Goal: Task Accomplishment & Management: Complete application form

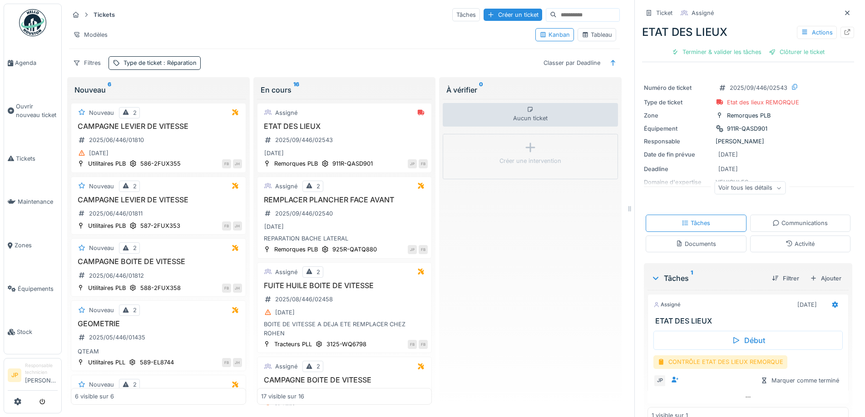
click at [705, 367] on div "CONTRÔLE ETAT DES LIEUX REMORQUE" at bounding box center [720, 361] width 134 height 13
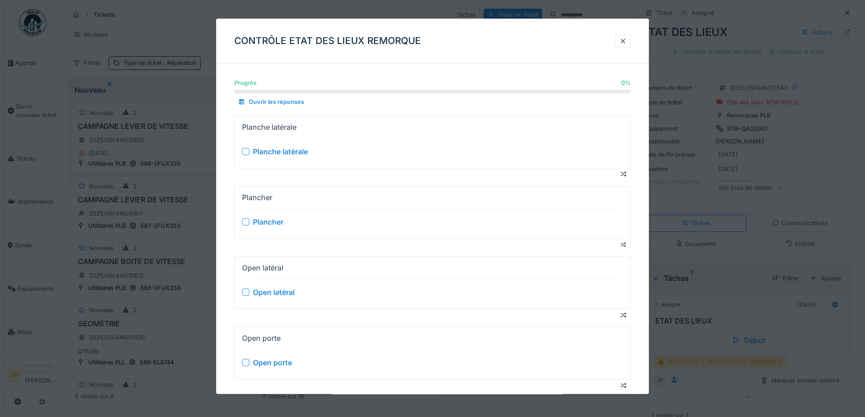
click at [248, 152] on div at bounding box center [245, 151] width 7 height 7
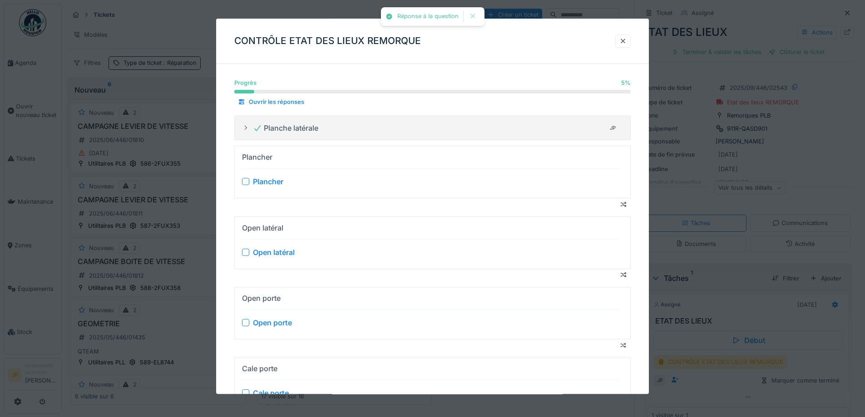
click at [251, 180] on div "Plancher" at bounding box center [430, 182] width 377 height 11
click at [247, 183] on div at bounding box center [245, 181] width 7 height 7
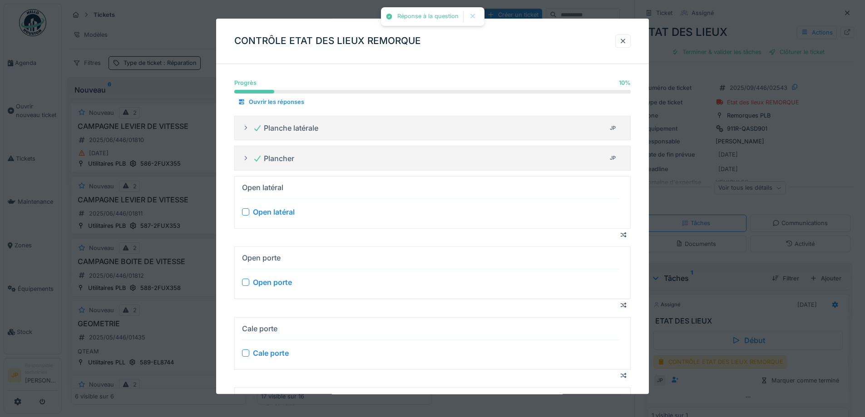
click at [243, 213] on div at bounding box center [245, 212] width 7 height 7
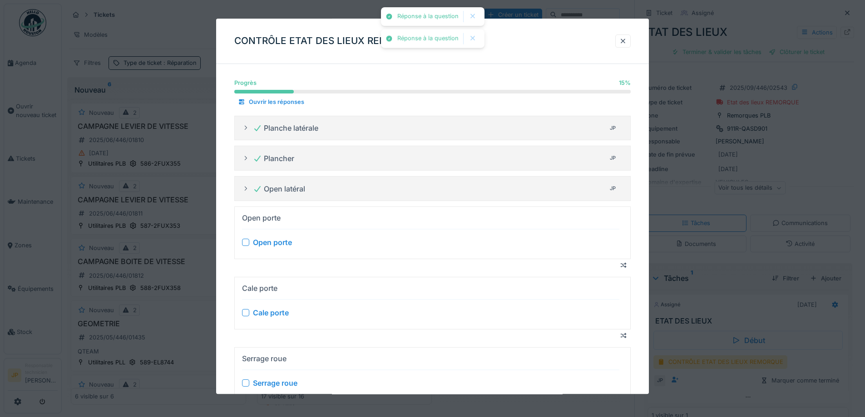
click at [246, 244] on div at bounding box center [245, 242] width 7 height 7
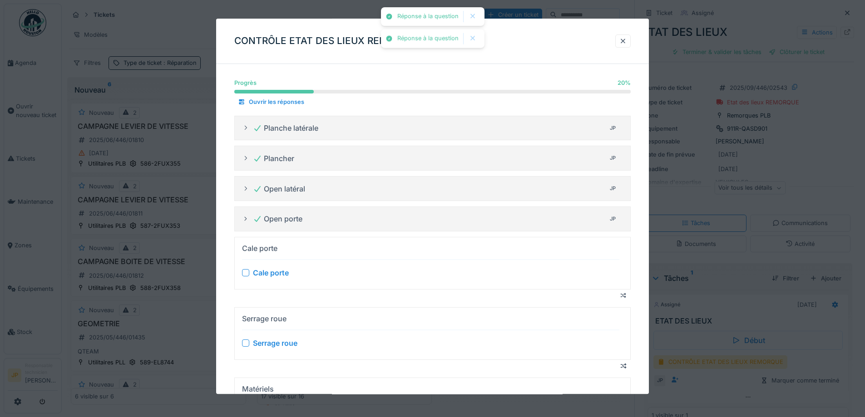
click at [248, 273] on div at bounding box center [245, 272] width 7 height 7
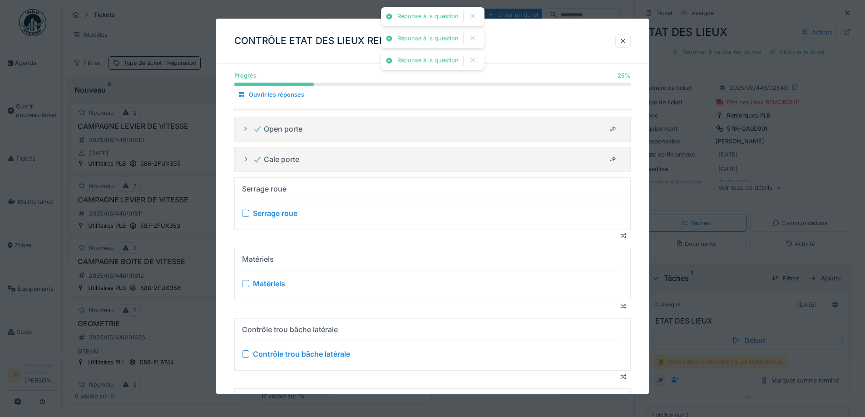
scroll to position [91, 0]
click at [244, 211] on div at bounding box center [245, 212] width 7 height 7
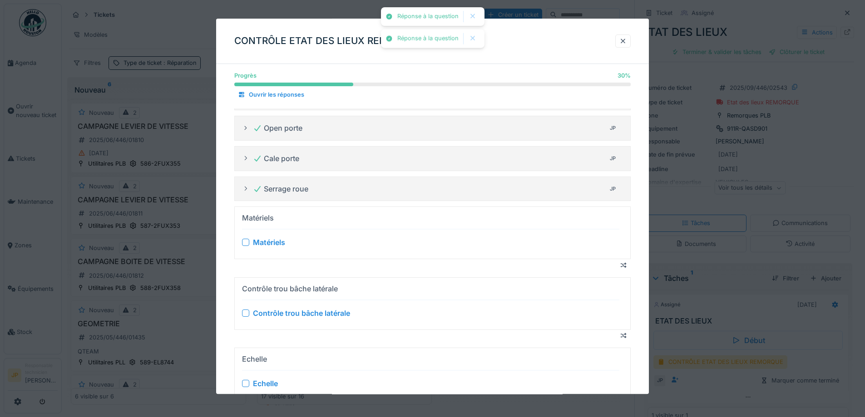
click at [244, 245] on div at bounding box center [245, 242] width 7 height 7
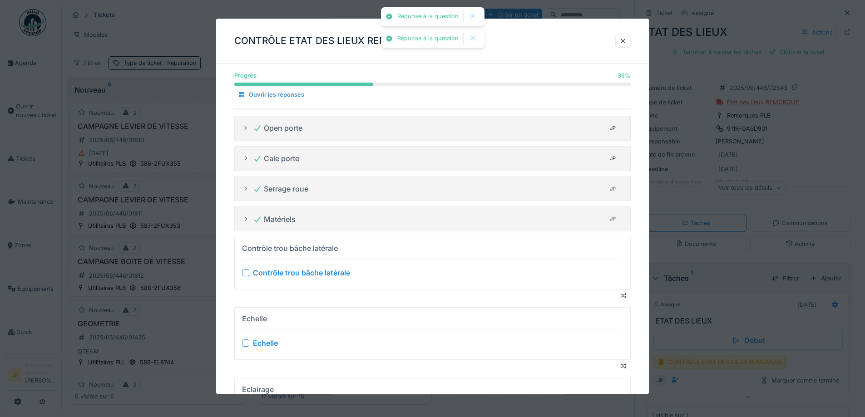
click at [246, 271] on div at bounding box center [245, 272] width 7 height 7
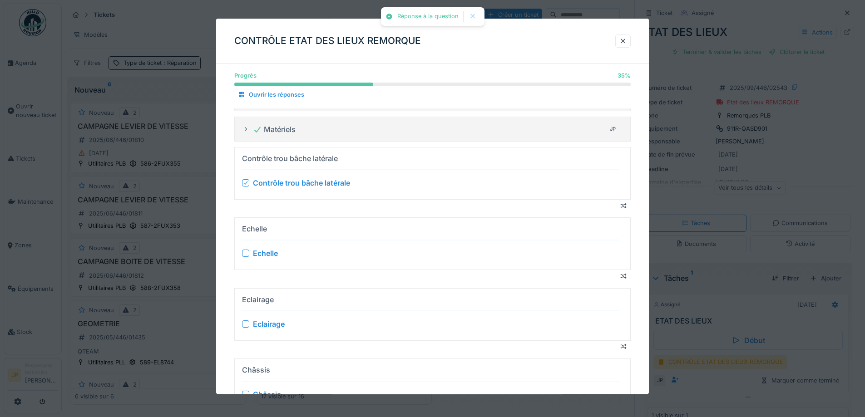
scroll to position [182, 0]
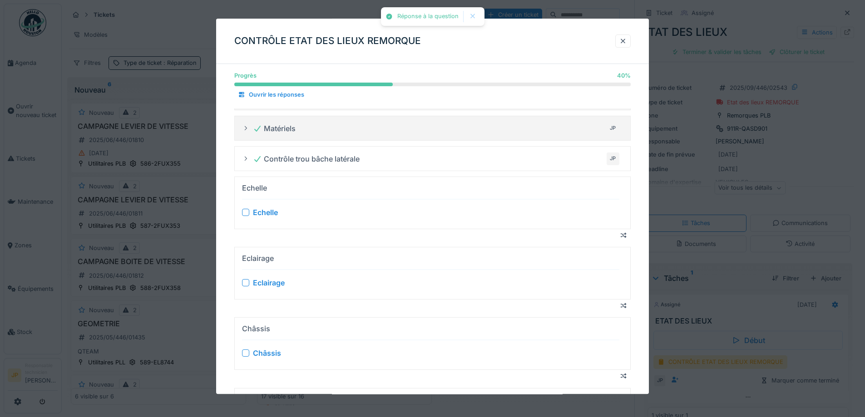
click at [245, 211] on div at bounding box center [245, 212] width 7 height 7
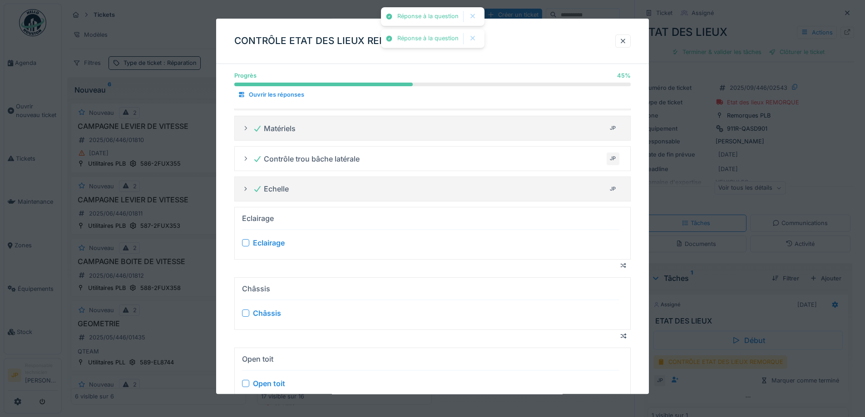
click at [246, 246] on div at bounding box center [245, 242] width 7 height 7
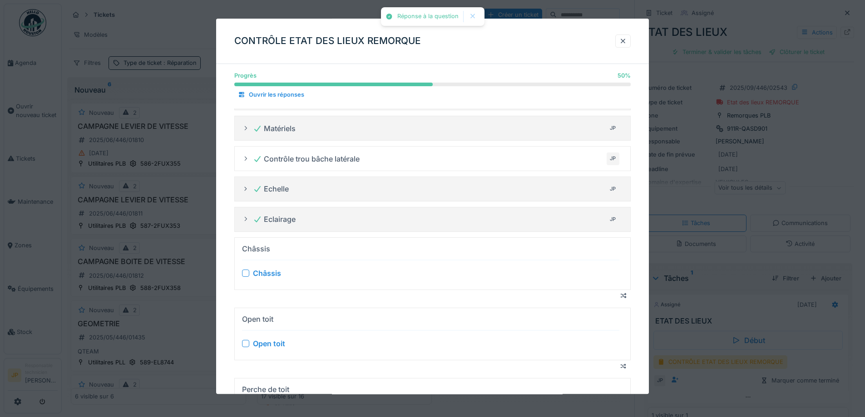
click at [244, 273] on div at bounding box center [245, 273] width 7 height 7
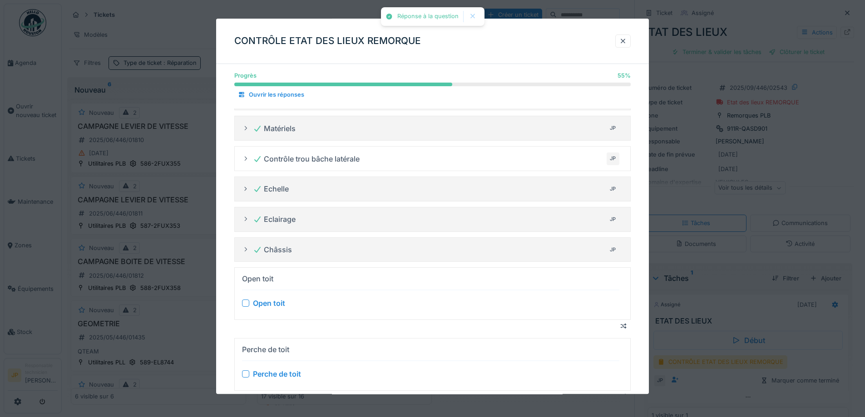
click at [245, 301] on div at bounding box center [245, 303] width 7 height 7
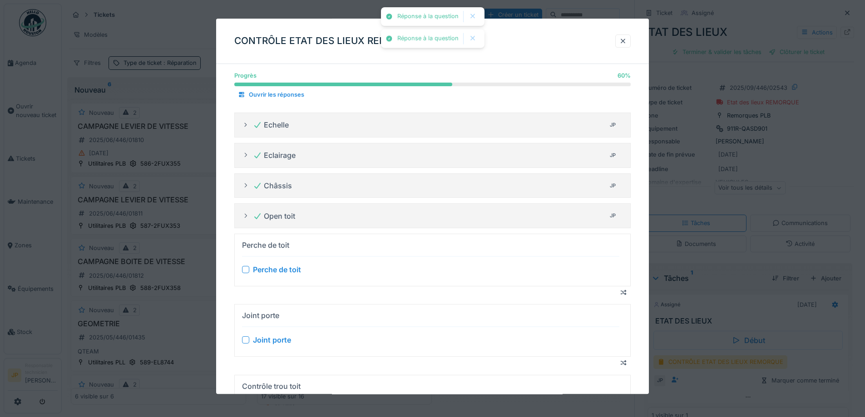
scroll to position [318, 0]
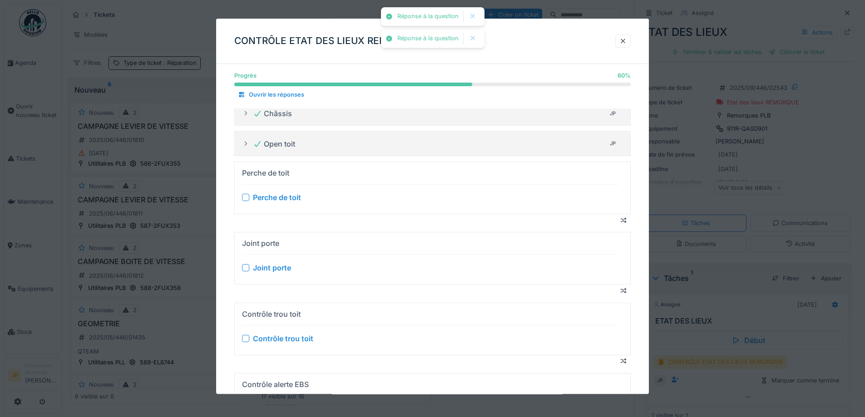
click at [245, 197] on div at bounding box center [245, 197] width 7 height 7
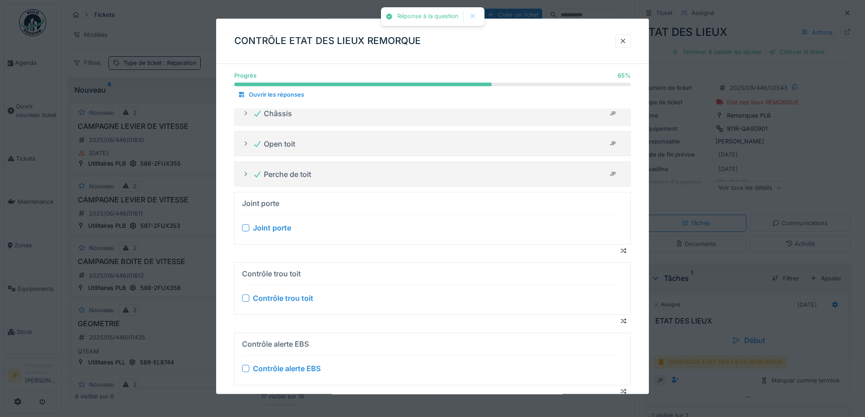
click at [245, 265] on details "Contrôle trou toit Contrôle trou toit" at bounding box center [432, 288] width 396 height 53
click at [245, 228] on div at bounding box center [245, 227] width 7 height 7
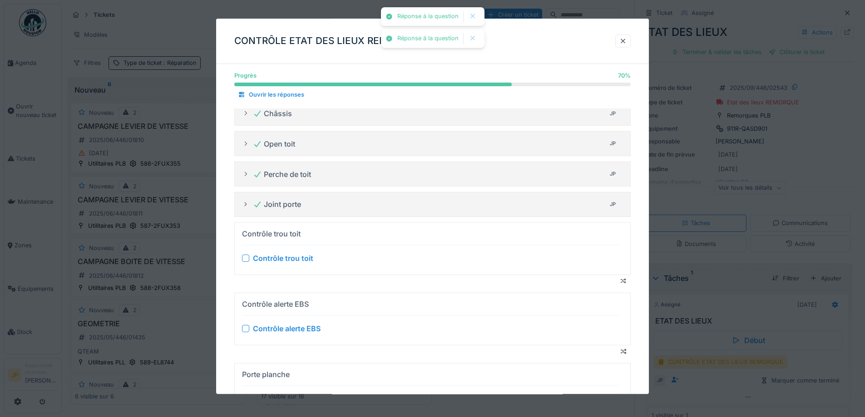
click at [245, 259] on div at bounding box center [245, 258] width 7 height 7
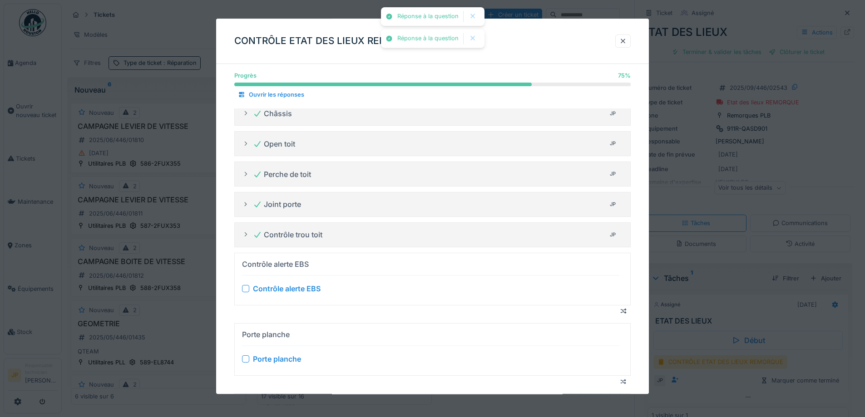
click at [247, 289] on div at bounding box center [245, 288] width 7 height 7
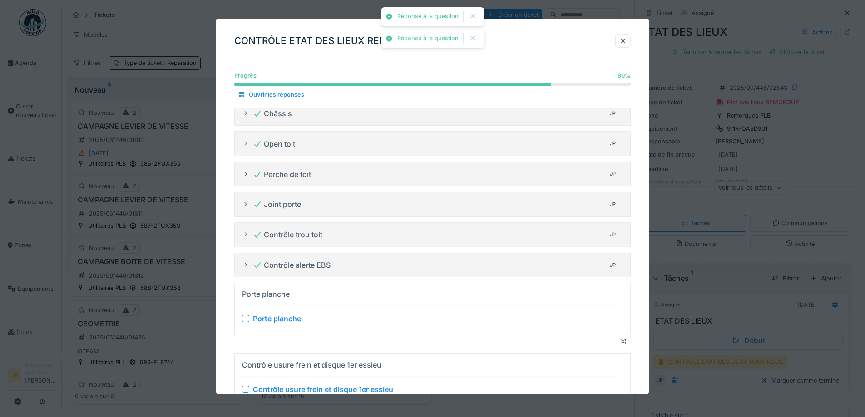
click at [246, 320] on div at bounding box center [245, 318] width 7 height 7
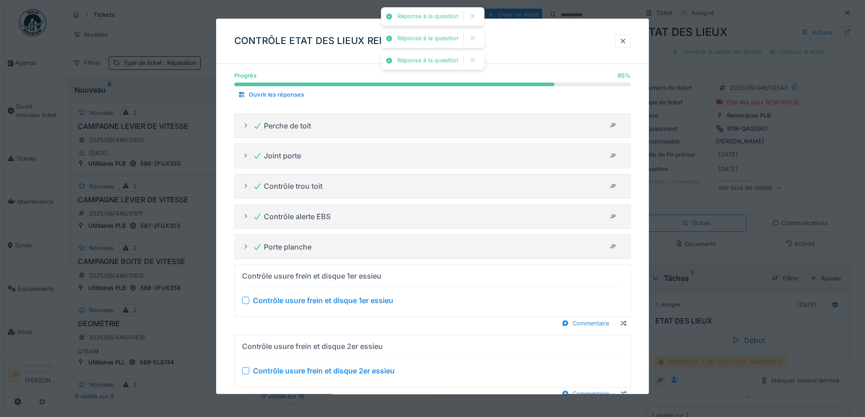
scroll to position [454, 0]
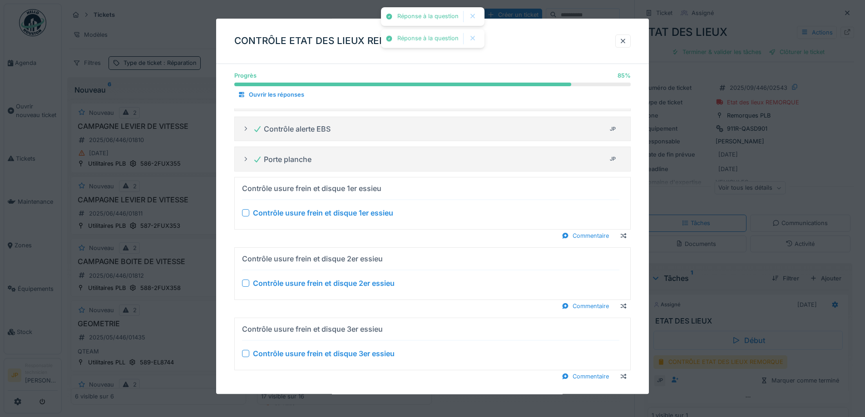
click at [243, 214] on div at bounding box center [245, 212] width 7 height 7
click at [585, 241] on div "Commentaire" at bounding box center [585, 236] width 54 height 12
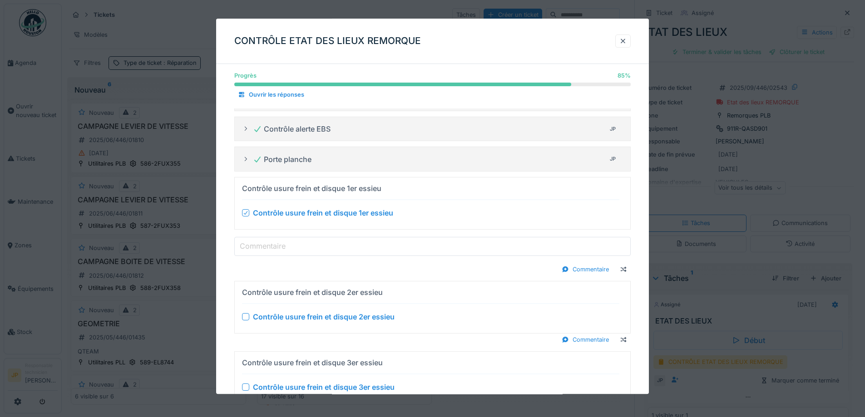
click at [421, 242] on input "Commentaire" at bounding box center [432, 246] width 396 height 19
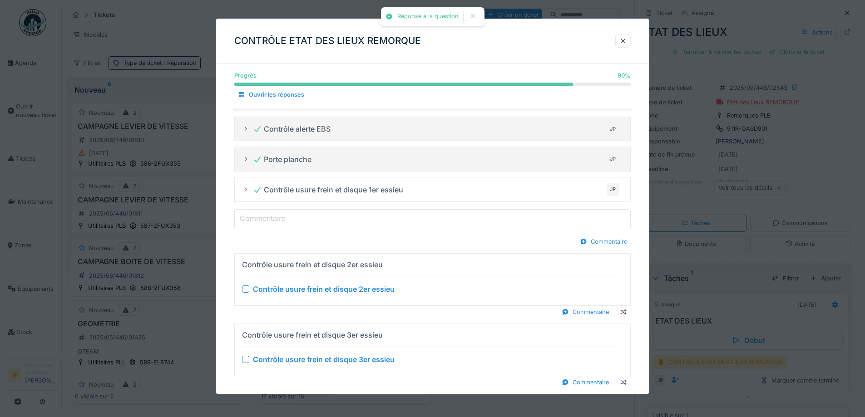
type input "*******"
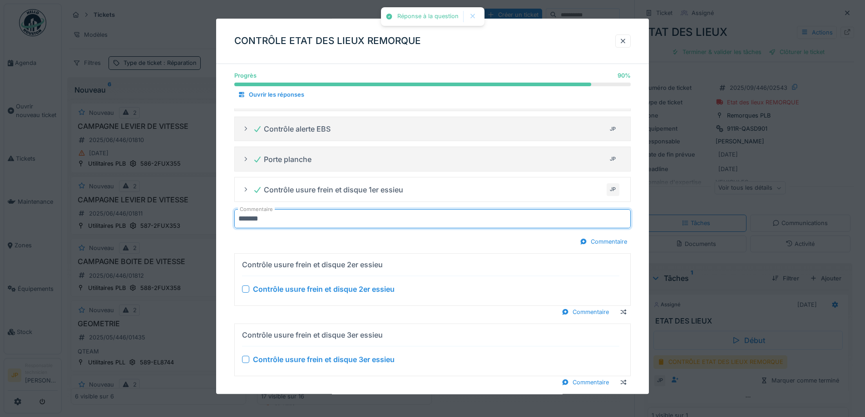
click at [248, 292] on div at bounding box center [245, 288] width 7 height 7
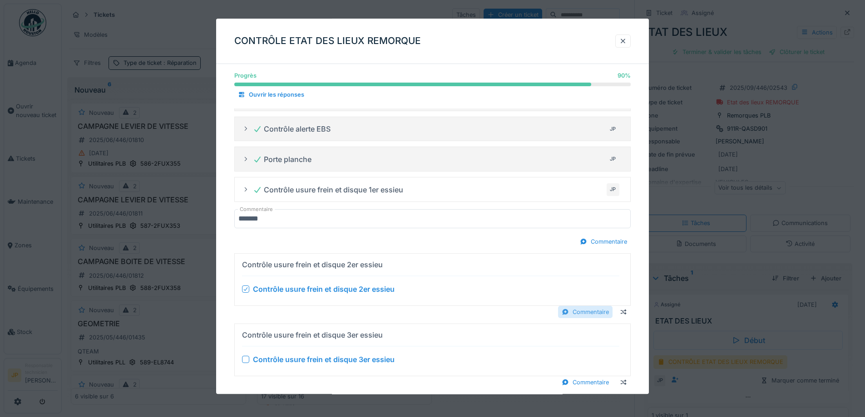
click at [587, 315] on div "Commentaire" at bounding box center [585, 312] width 54 height 12
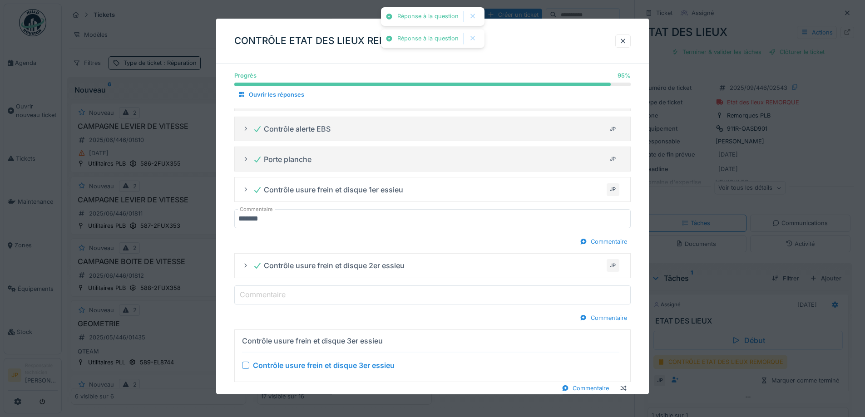
click at [285, 320] on div "Commentaire" at bounding box center [432, 318] width 396 height 12
click at [284, 297] on label "Commentaire" at bounding box center [262, 294] width 49 height 11
click at [284, 297] on input "Commentaire" at bounding box center [432, 294] width 396 height 19
click at [283, 297] on label "Commentaire" at bounding box center [262, 294] width 49 height 11
click at [283, 297] on input "Commentaire" at bounding box center [432, 294] width 396 height 19
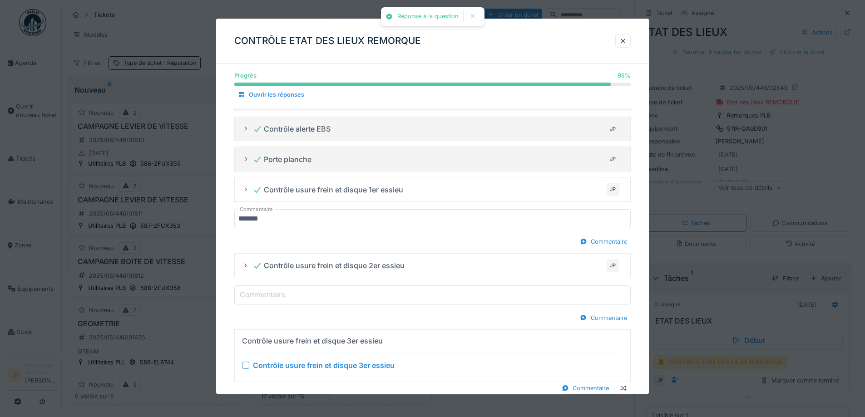
click at [302, 295] on input "Commentaire" at bounding box center [432, 294] width 396 height 19
type input "*******"
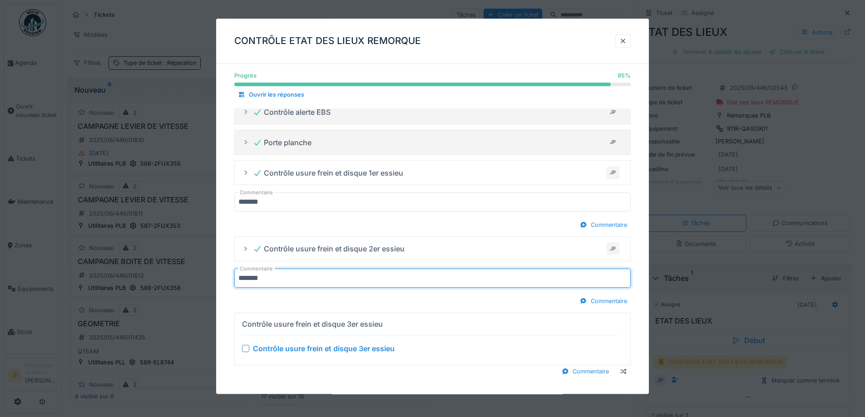
scroll to position [478, 0]
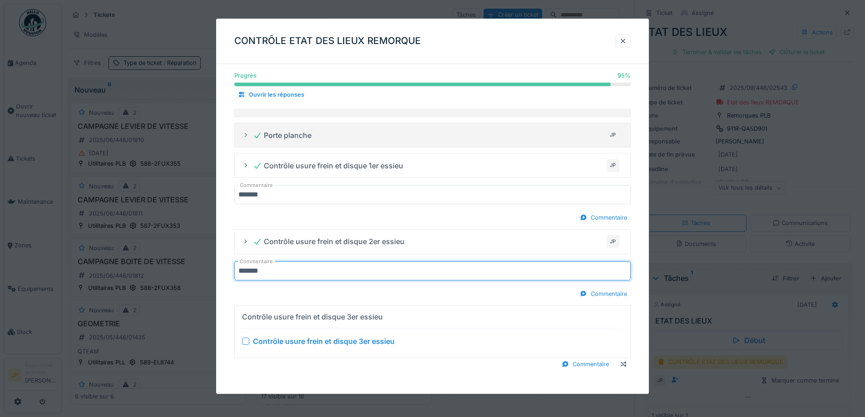
click at [250, 343] on div "Contrôle usure frein et disque 3er essieu" at bounding box center [430, 341] width 377 height 11
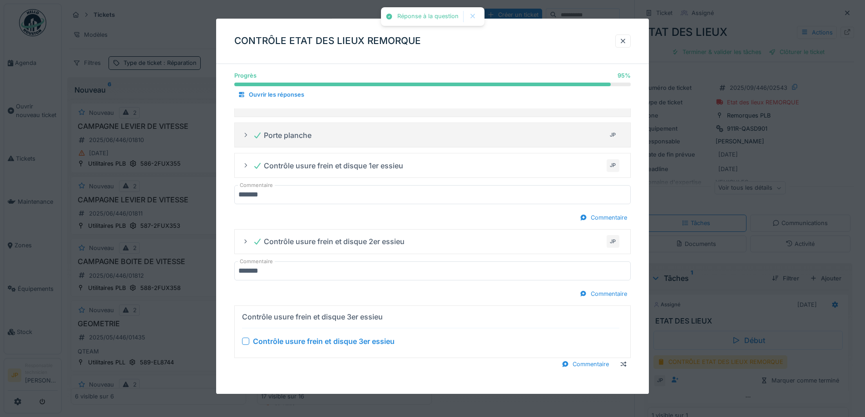
click at [249, 341] on div at bounding box center [245, 341] width 7 height 7
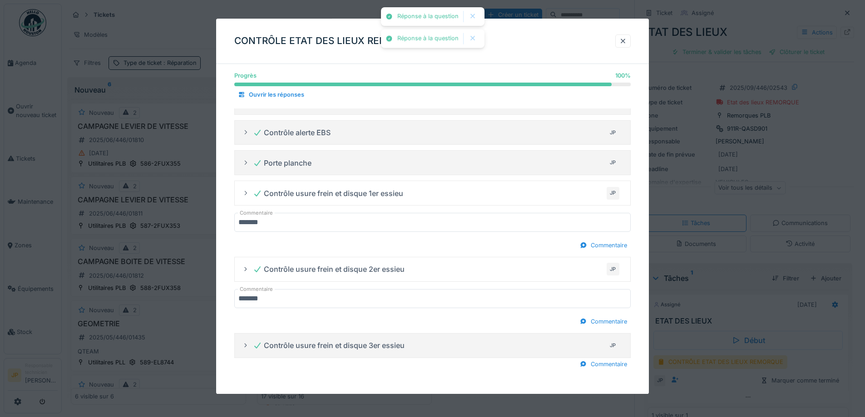
scroll to position [450, 0]
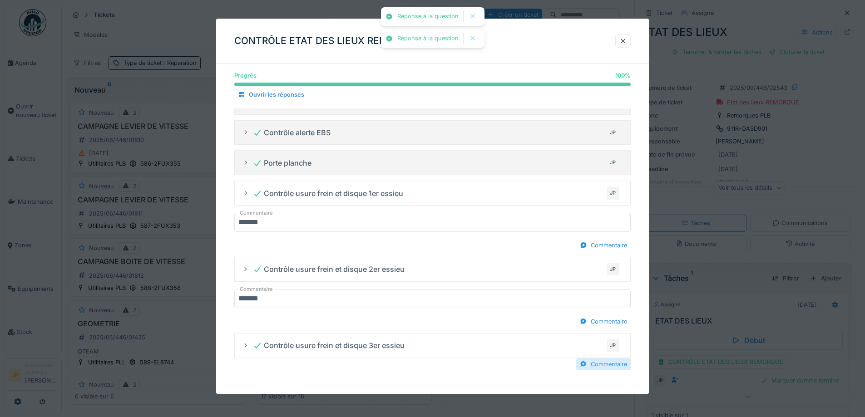
click at [614, 362] on div "Commentaire" at bounding box center [603, 364] width 54 height 12
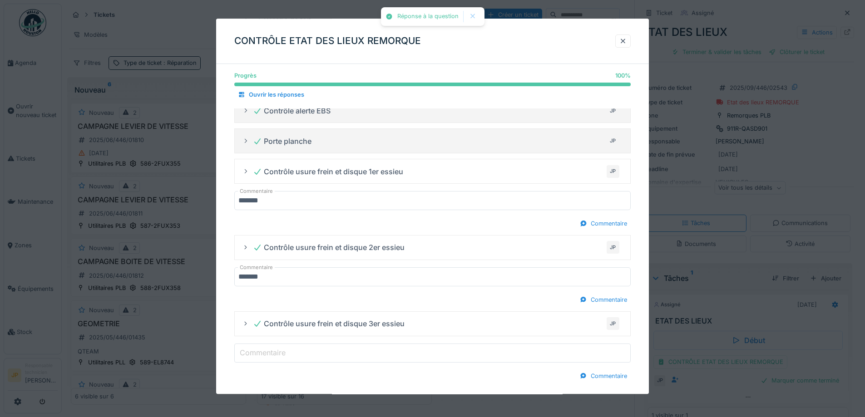
scroll to position [484, 0]
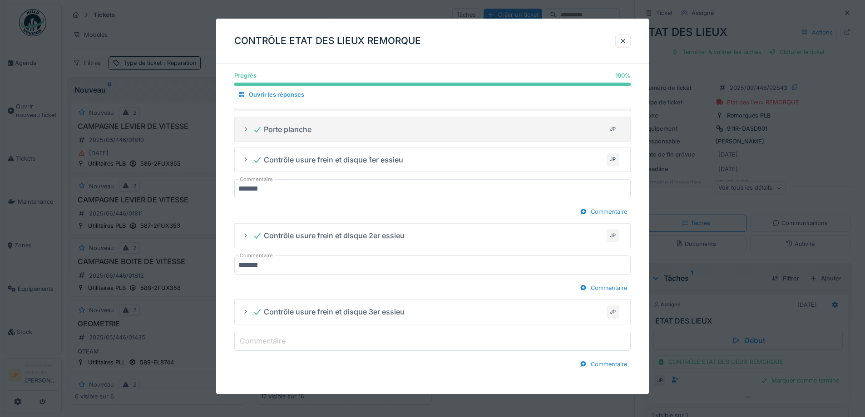
click at [285, 342] on label "Commentaire" at bounding box center [262, 340] width 49 height 11
click at [285, 342] on input "Commentaire" at bounding box center [432, 341] width 396 height 19
click at [284, 343] on label "Commentaire" at bounding box center [262, 340] width 49 height 11
click at [284, 343] on input "Commentaire" at bounding box center [432, 341] width 396 height 19
click at [256, 344] on label "Commentaire" at bounding box center [262, 340] width 49 height 11
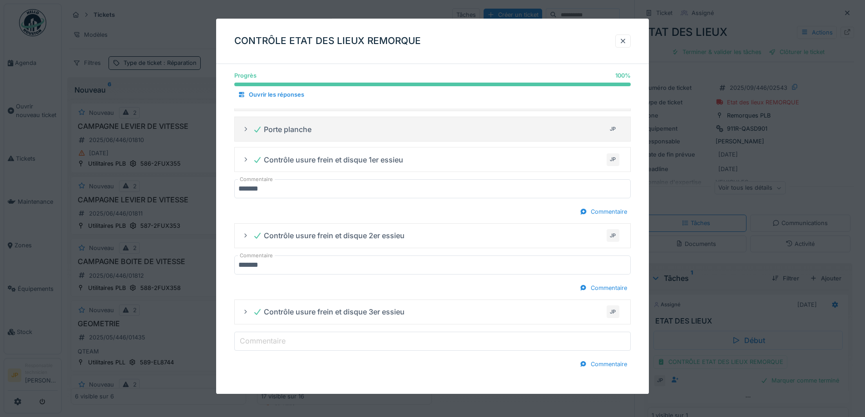
click at [256, 344] on input "Commentaire" at bounding box center [432, 341] width 396 height 19
click at [256, 340] on label "Commentaire" at bounding box center [262, 340] width 49 height 11
click at [256, 340] on input "Commentaire" at bounding box center [432, 341] width 396 height 19
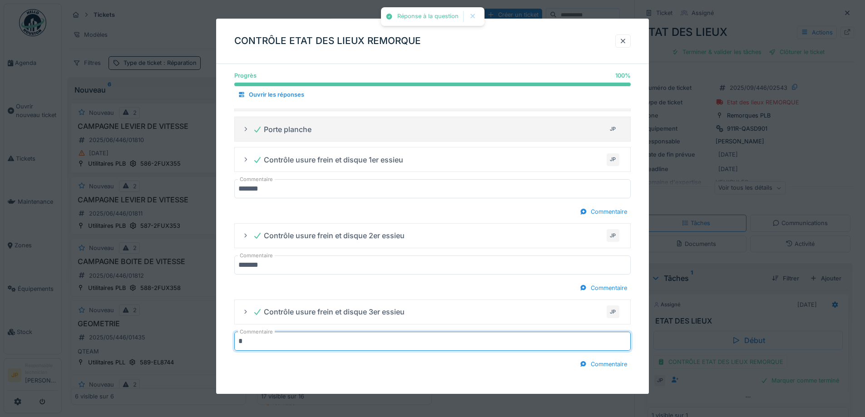
type input "*******"
click at [554, 39] on div "CONTRÔLE ETAT DES LIEUX REMORQUE" at bounding box center [432, 41] width 433 height 45
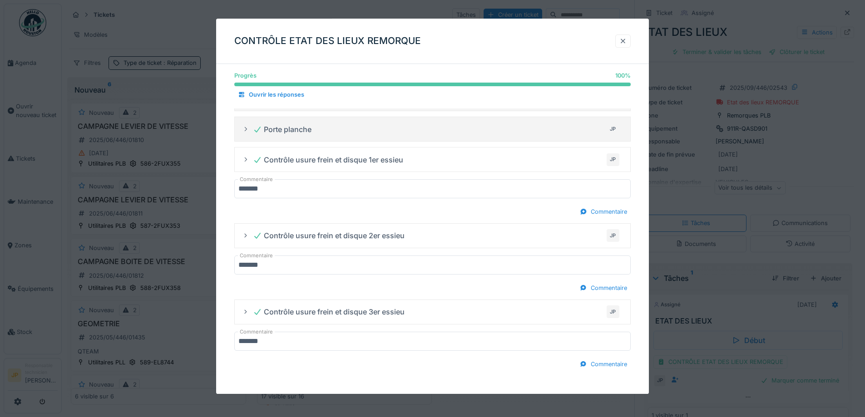
click at [625, 38] on div at bounding box center [622, 41] width 7 height 9
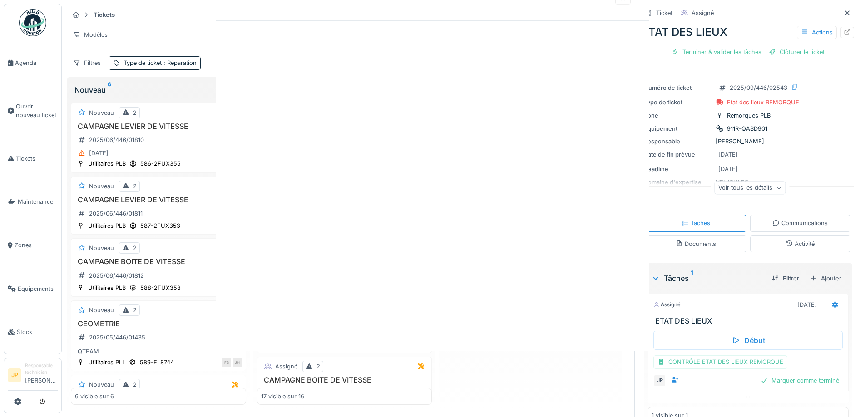
scroll to position [0, 0]
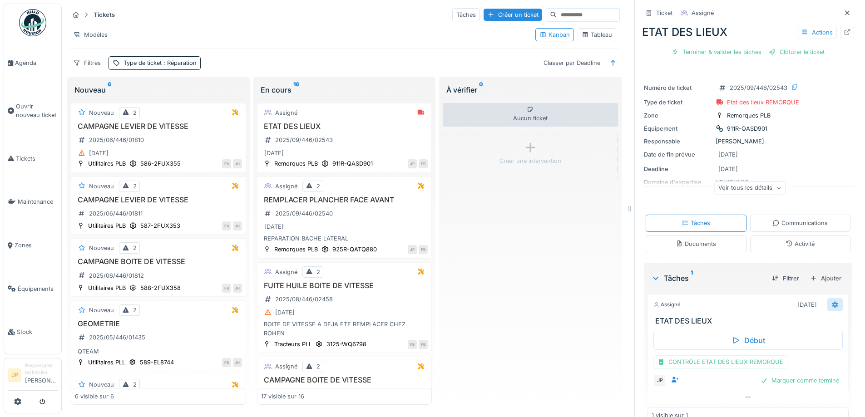
click at [831, 302] on div at bounding box center [834, 304] width 7 height 9
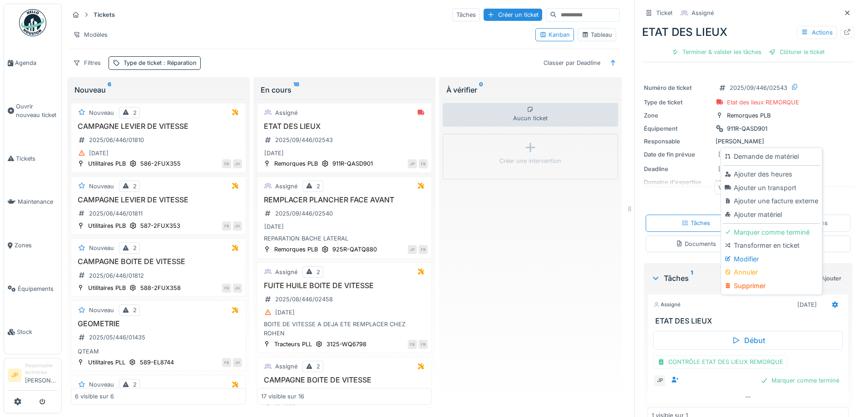
click at [758, 176] on div "Ajouter des heures" at bounding box center [771, 174] width 97 height 14
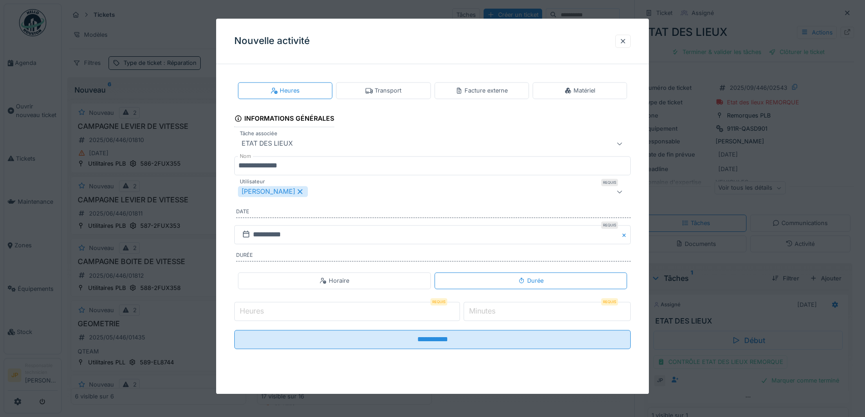
click at [268, 310] on input "Heures" at bounding box center [347, 311] width 226 height 19
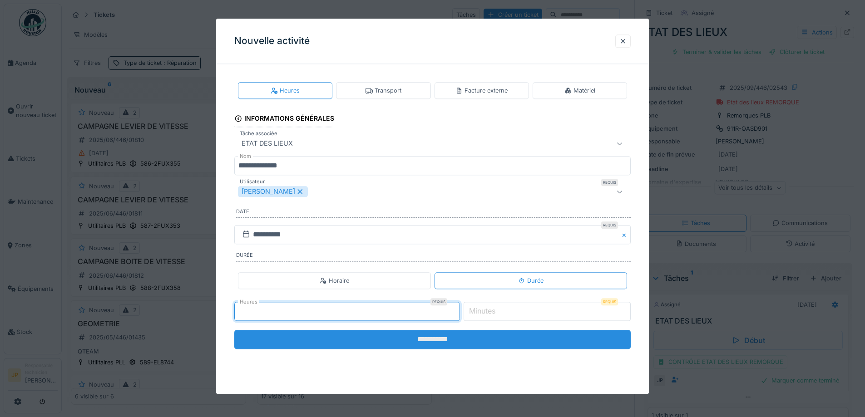
type input "*"
click at [415, 344] on input "**********" at bounding box center [432, 339] width 396 height 19
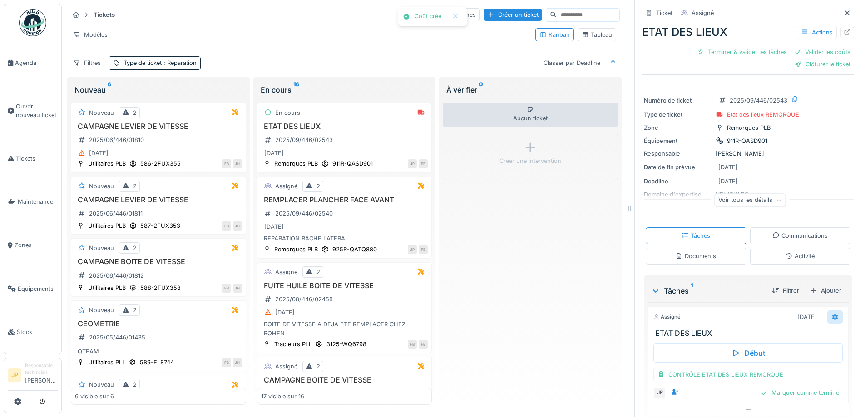
click at [827, 317] on div at bounding box center [834, 316] width 15 height 13
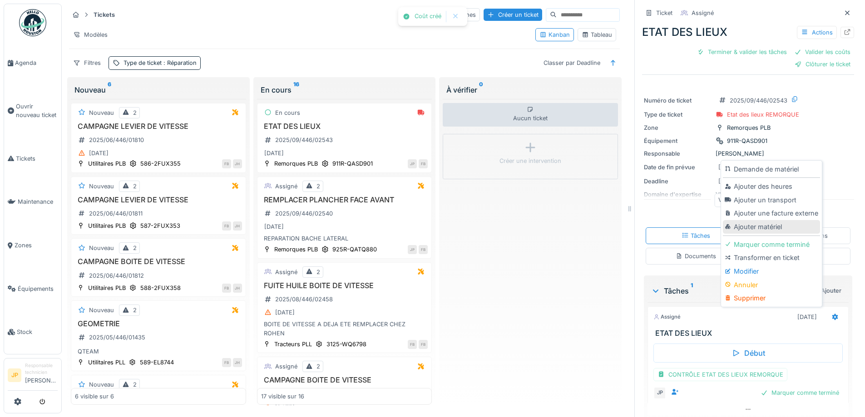
click at [756, 231] on div "Ajouter matériel" at bounding box center [771, 227] width 97 height 14
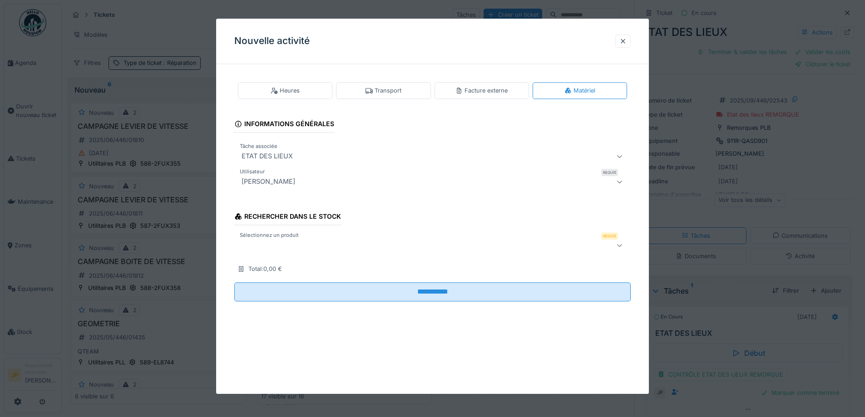
click at [291, 238] on label "Sélectionnez un produit" at bounding box center [269, 236] width 63 height 8
click at [284, 244] on div at bounding box center [409, 245] width 343 height 11
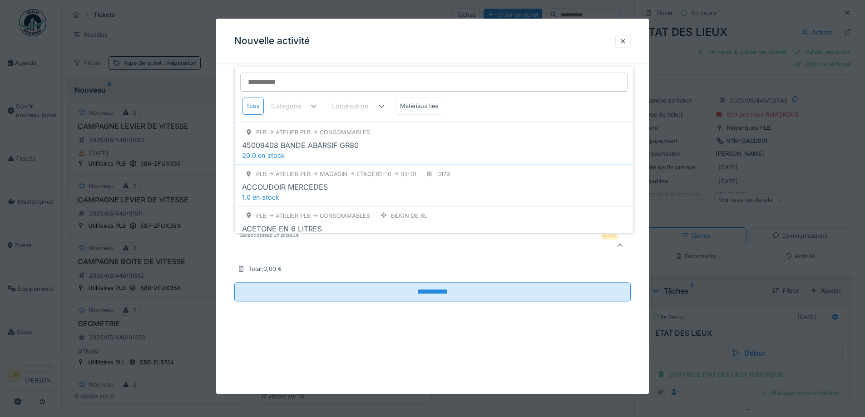
click at [291, 80] on input "Sélectionnez un produit" at bounding box center [434, 82] width 388 height 19
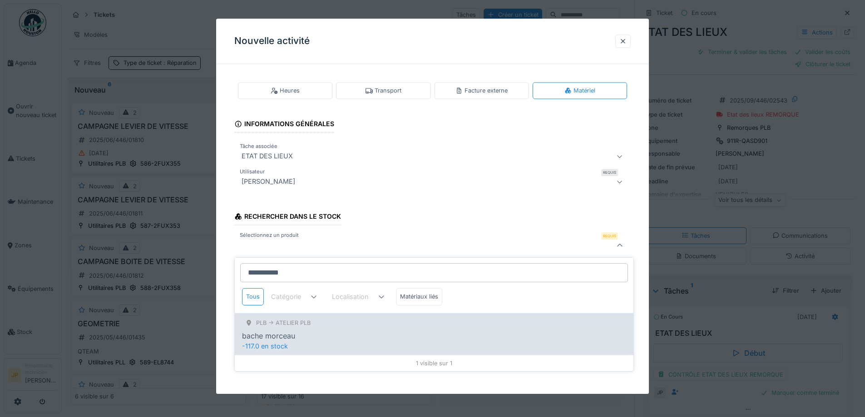
type input "**********"
click at [315, 341] on div "bache morceau" at bounding box center [434, 335] width 384 height 11
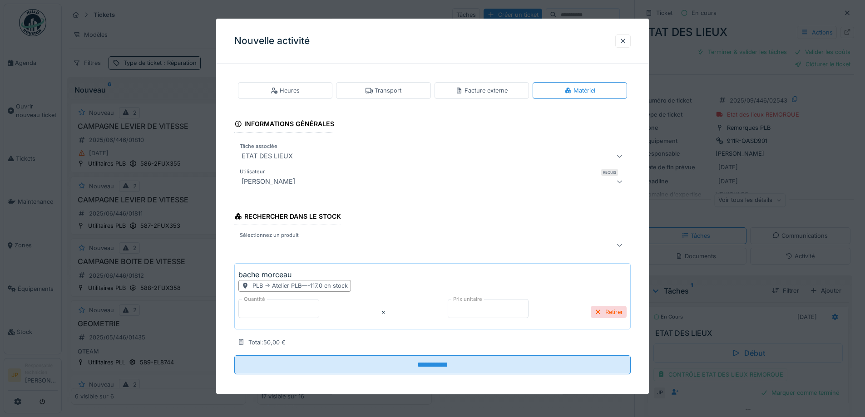
click at [281, 249] on div at bounding box center [409, 245] width 343 height 11
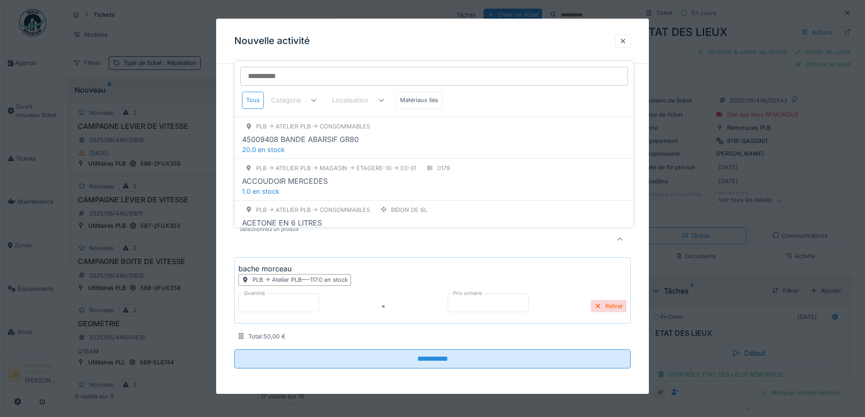
click at [259, 74] on input "Sélectionnez un produit" at bounding box center [434, 76] width 388 height 19
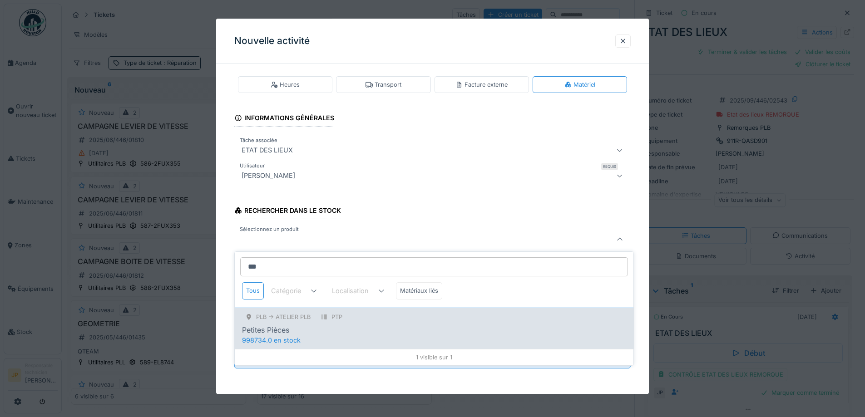
type input "***"
click at [288, 324] on div "PLB -> Atelier PLB PTP Petites Pièces" at bounding box center [434, 323] width 384 height 24
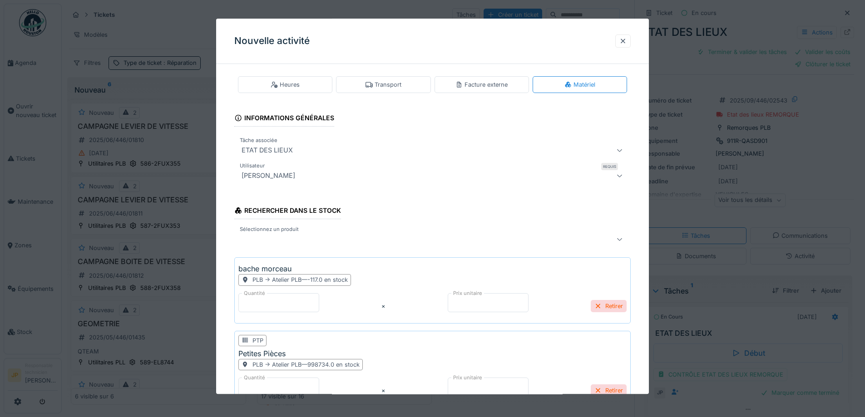
click at [269, 244] on div at bounding box center [409, 239] width 343 height 11
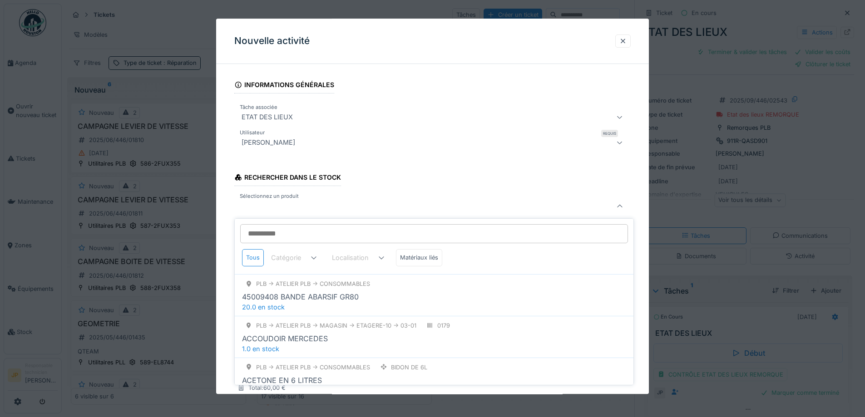
click at [267, 231] on input "Sélectionnez un produit" at bounding box center [434, 233] width 388 height 19
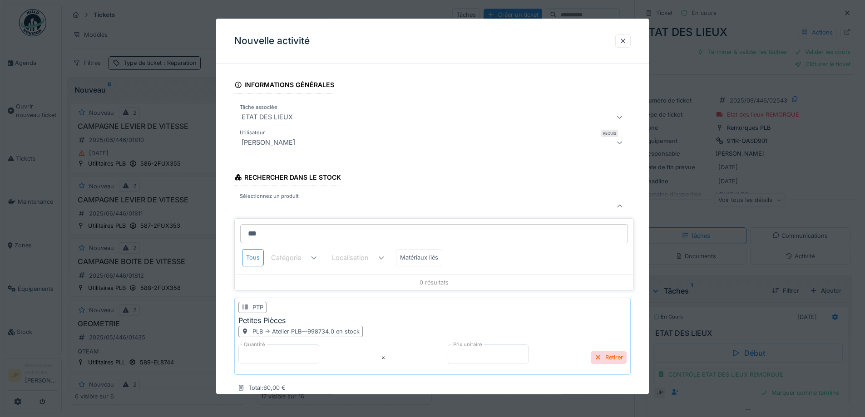
type input "****"
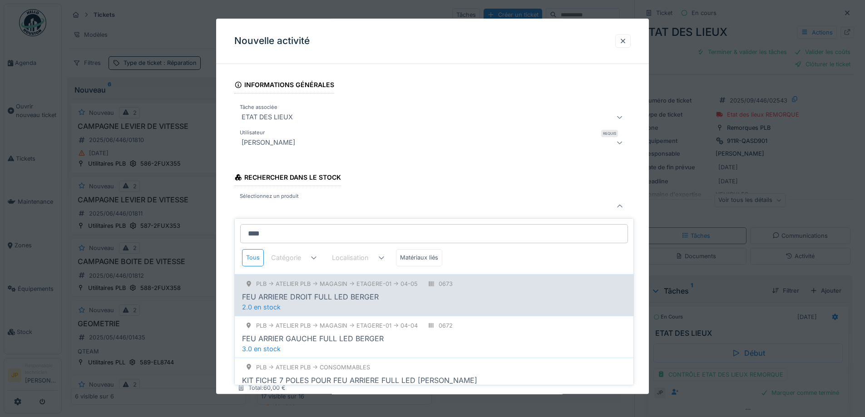
click at [359, 297] on div "FEU ARRIERE DROIT FULL LED BERGER" at bounding box center [310, 296] width 137 height 11
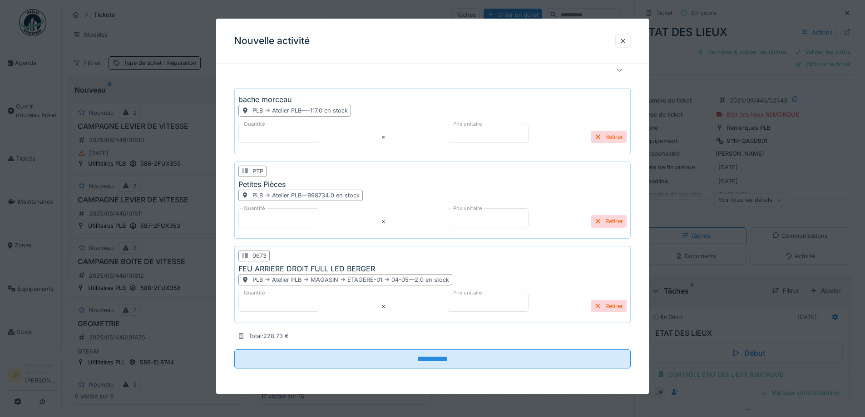
scroll to position [7, 0]
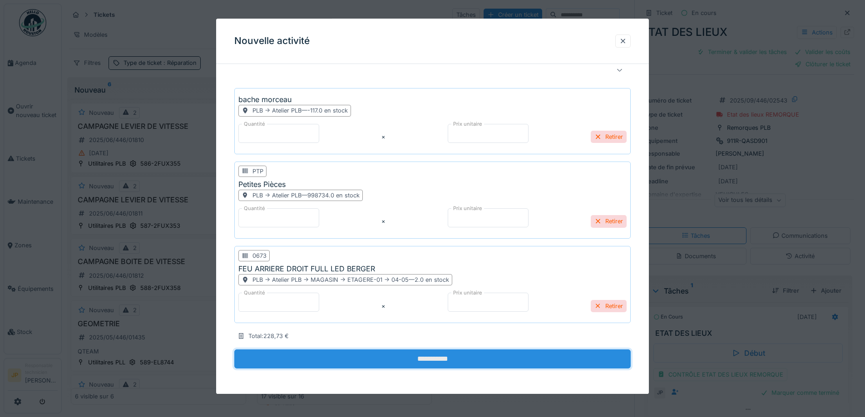
click at [445, 355] on input "**********" at bounding box center [432, 358] width 396 height 19
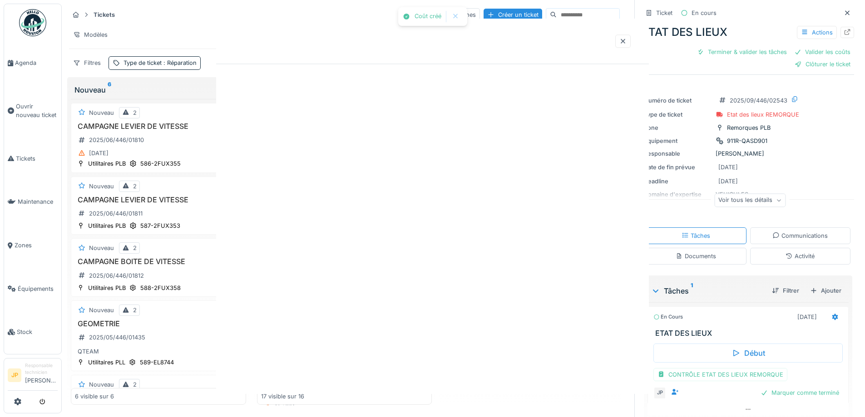
scroll to position [0, 0]
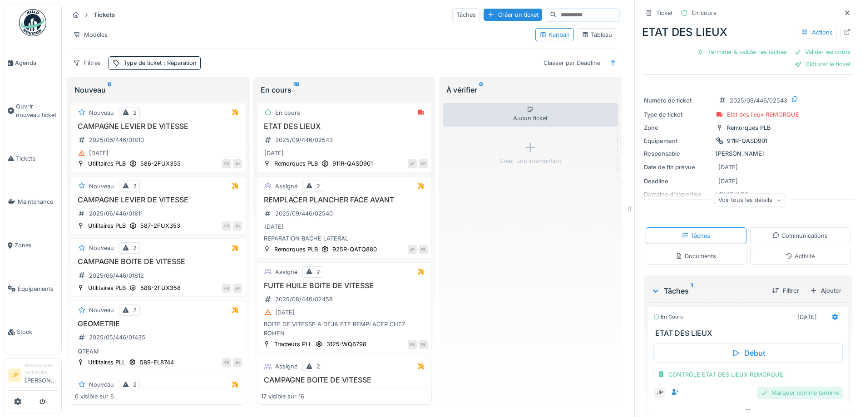
click at [790, 388] on div "Marquer comme terminé" at bounding box center [800, 393] width 86 height 12
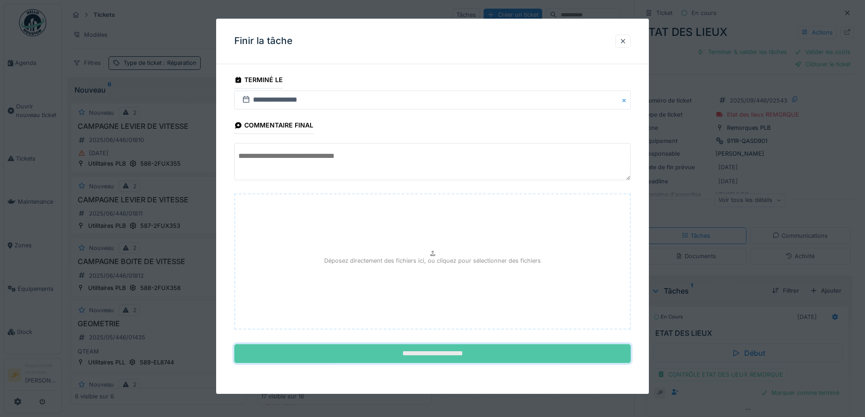
click at [426, 354] on input "**********" at bounding box center [432, 353] width 396 height 19
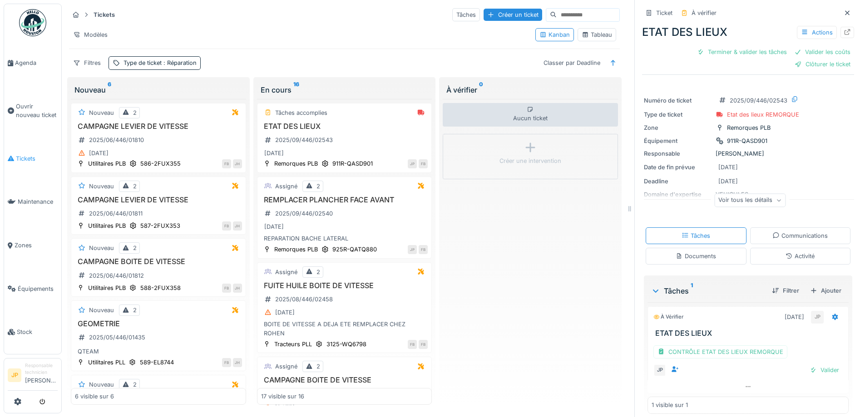
click at [25, 162] on link "Tickets" at bounding box center [32, 159] width 57 height 44
